Goal: Information Seeking & Learning: Learn about a topic

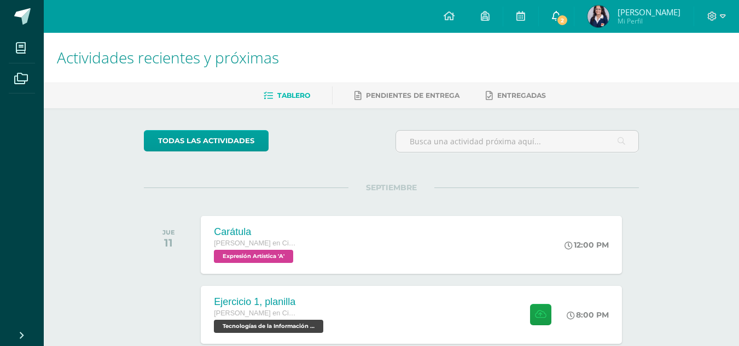
click at [568, 21] on span "2" at bounding box center [562, 20] width 12 height 12
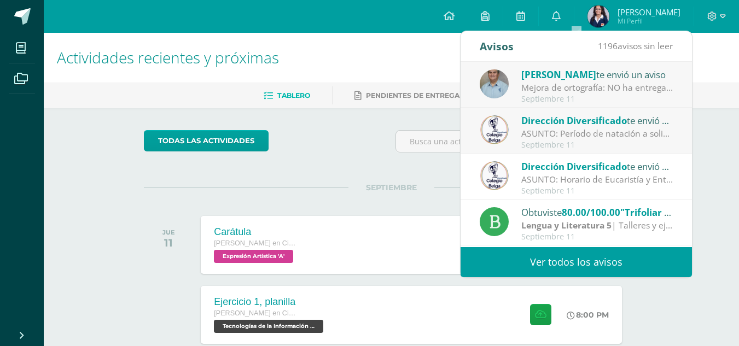
click at [556, 125] on span "Dirección Diversificado" at bounding box center [574, 120] width 106 height 13
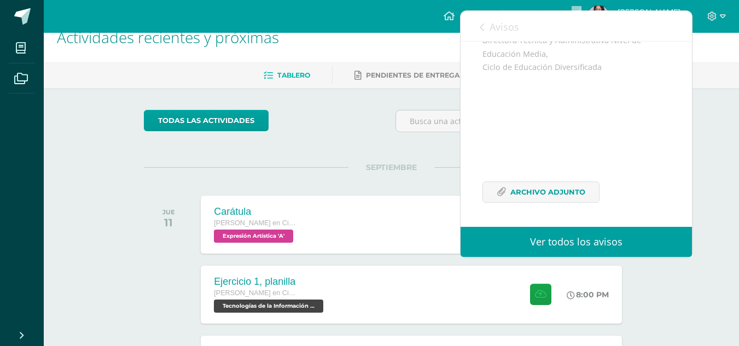
scroll to position [22, 0]
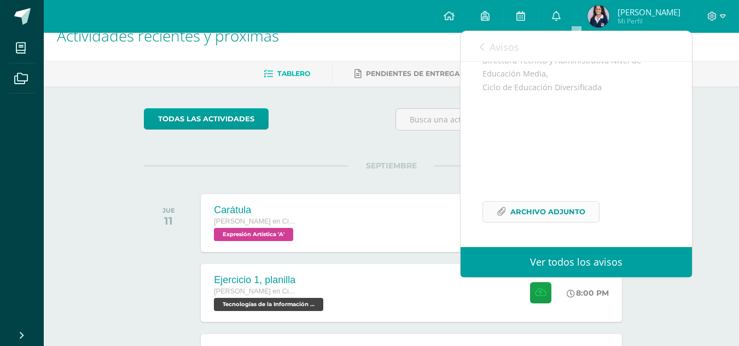
click at [573, 213] on span "Archivo Adjunto" at bounding box center [547, 212] width 75 height 20
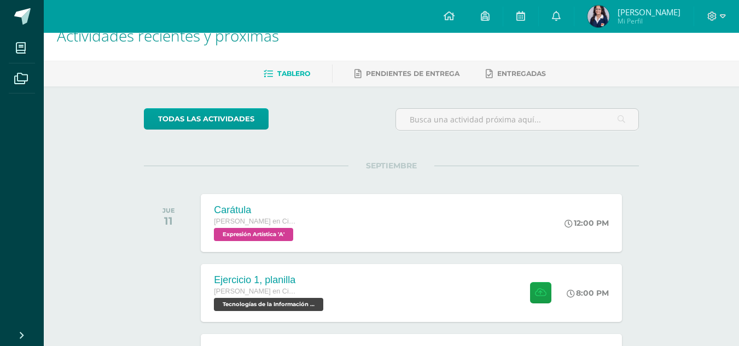
click at [609, 8] on img at bounding box center [598, 16] width 22 height 22
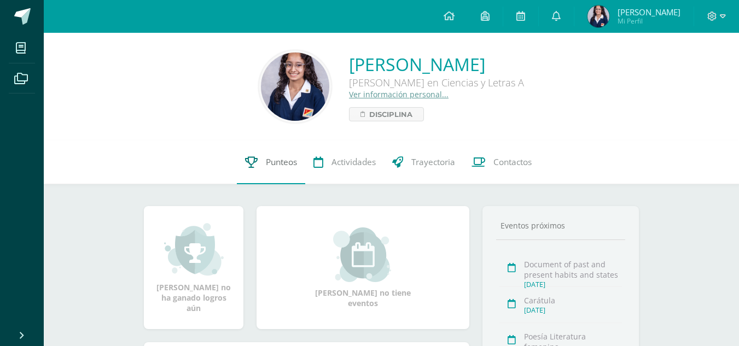
click at [276, 156] on span "Punteos" at bounding box center [281, 161] width 31 height 11
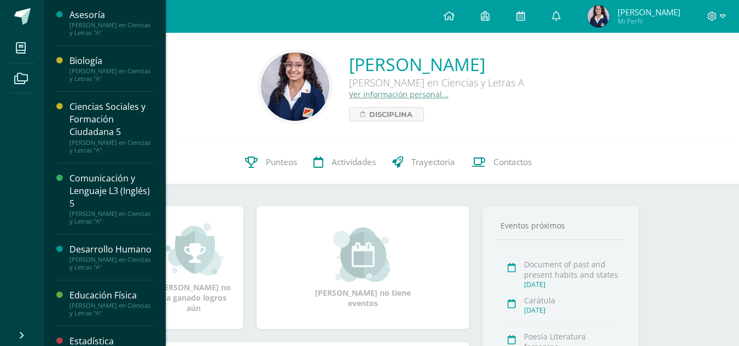
click at [88, 68] on div "[PERSON_NAME] en Ciencias y Letras "A"" at bounding box center [110, 74] width 83 height 15
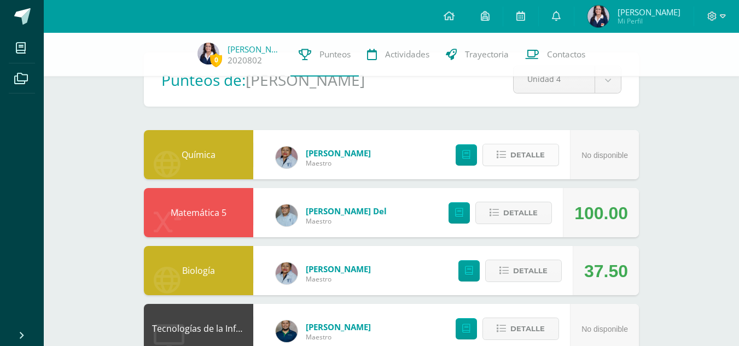
scroll to position [44, 0]
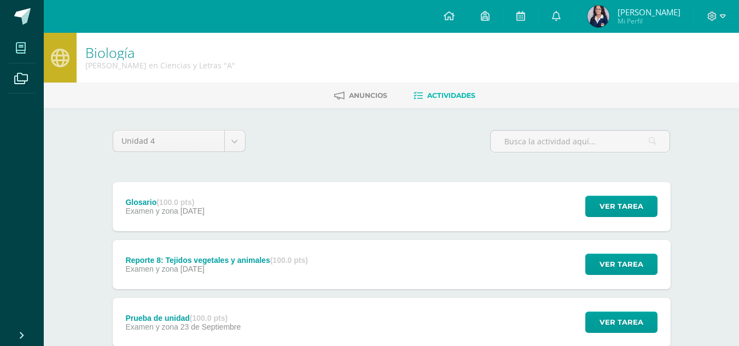
click at [24, 43] on icon at bounding box center [21, 48] width 10 height 11
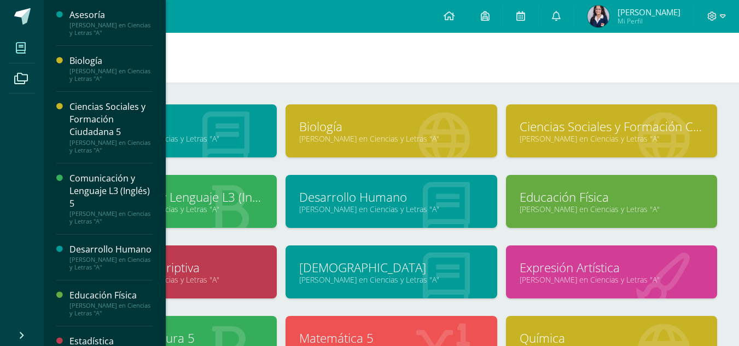
click at [551, 330] on link "Química" at bounding box center [612, 338] width 184 height 17
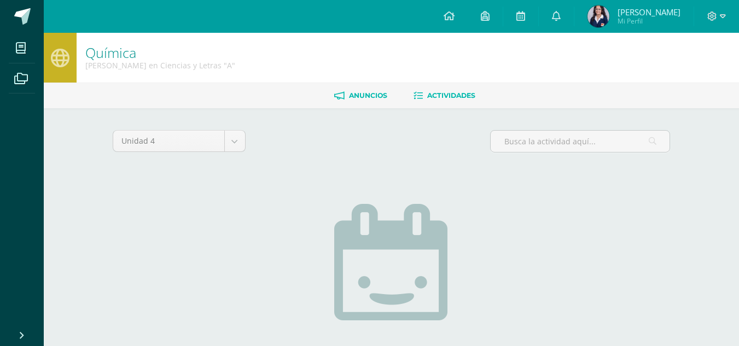
click at [363, 96] on span "Anuncios" at bounding box center [368, 95] width 38 height 8
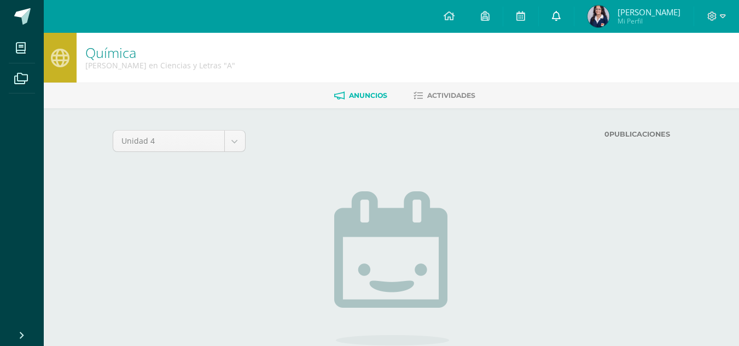
click at [574, 15] on link at bounding box center [556, 16] width 35 height 33
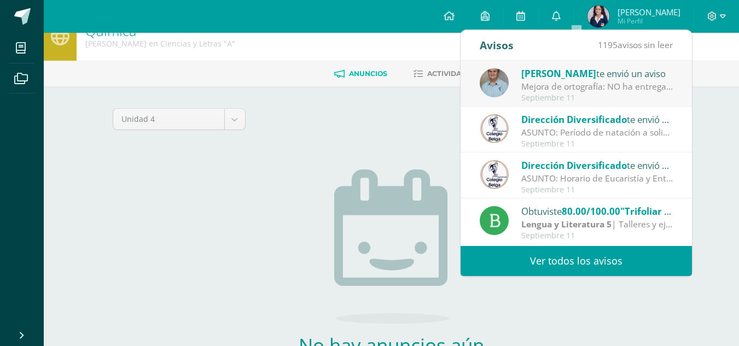
scroll to position [44, 0]
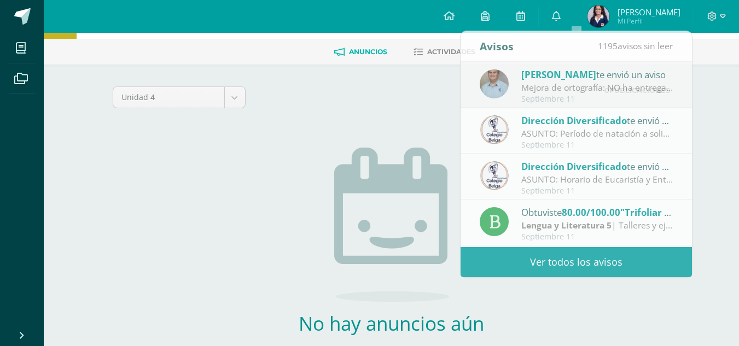
click at [394, 172] on img at bounding box center [391, 225] width 115 height 154
